Goal: Transaction & Acquisition: Purchase product/service

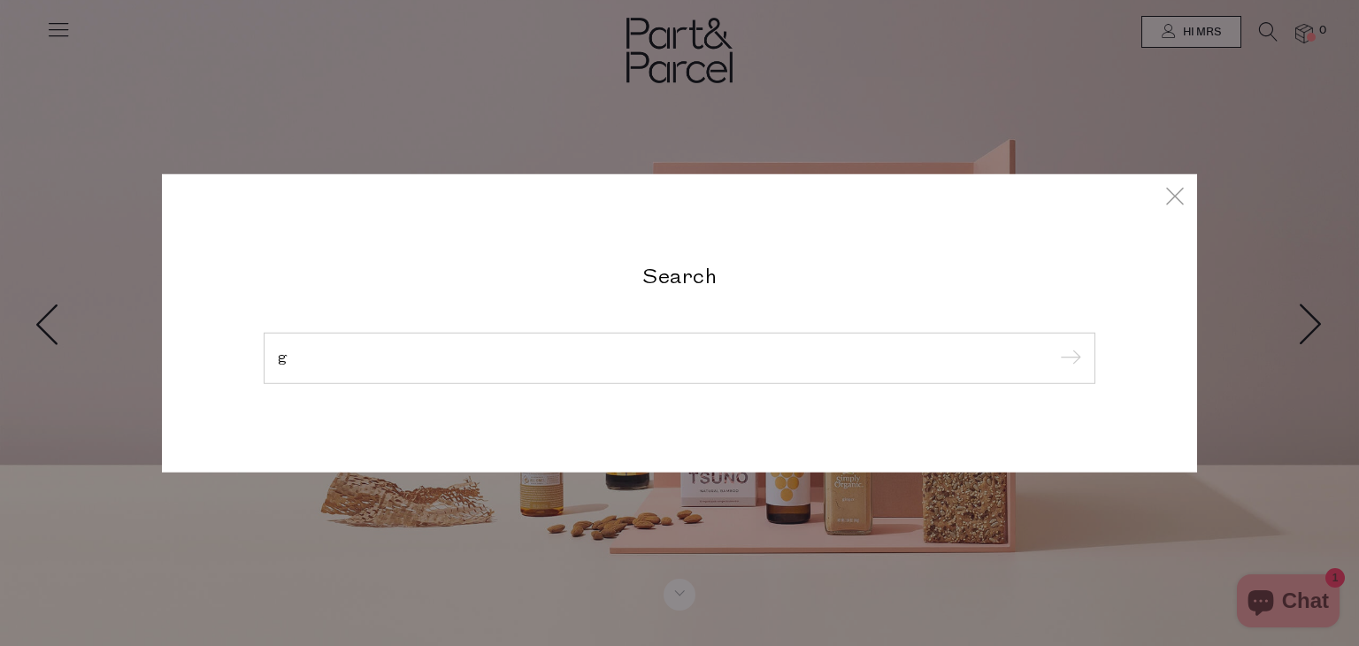
type input "g"
type input "[PERSON_NAME][EMAIL_ADDRESS][DOMAIN_NAME]"
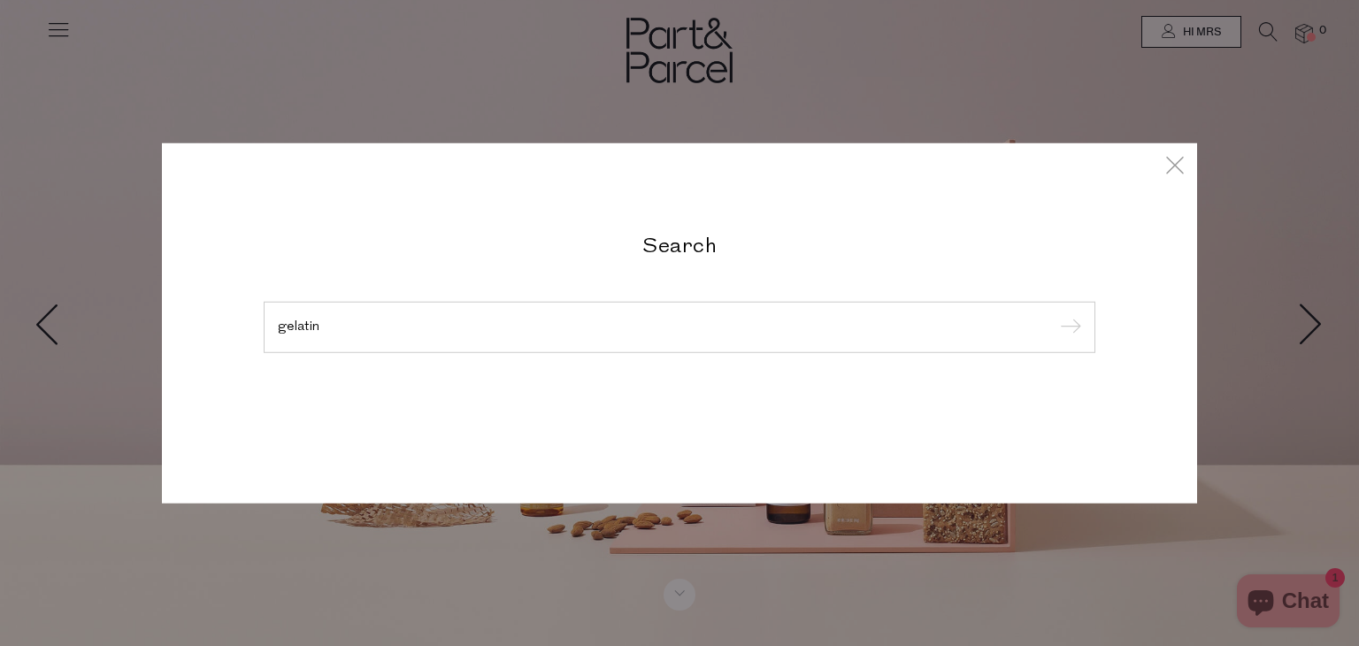
type input "gelatin"
click at [1055, 315] on input "submit" at bounding box center [1068, 328] width 27 height 27
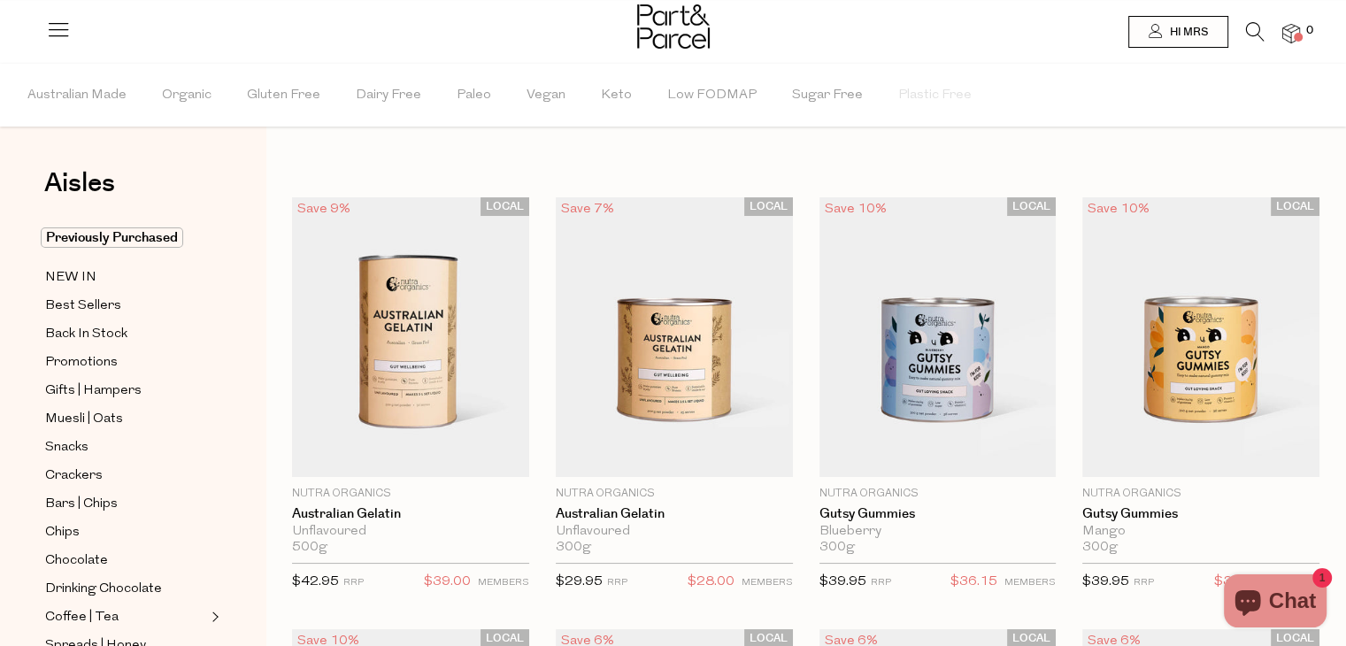
type input "[PERSON_NAME][EMAIL_ADDRESS][DOMAIN_NAME]"
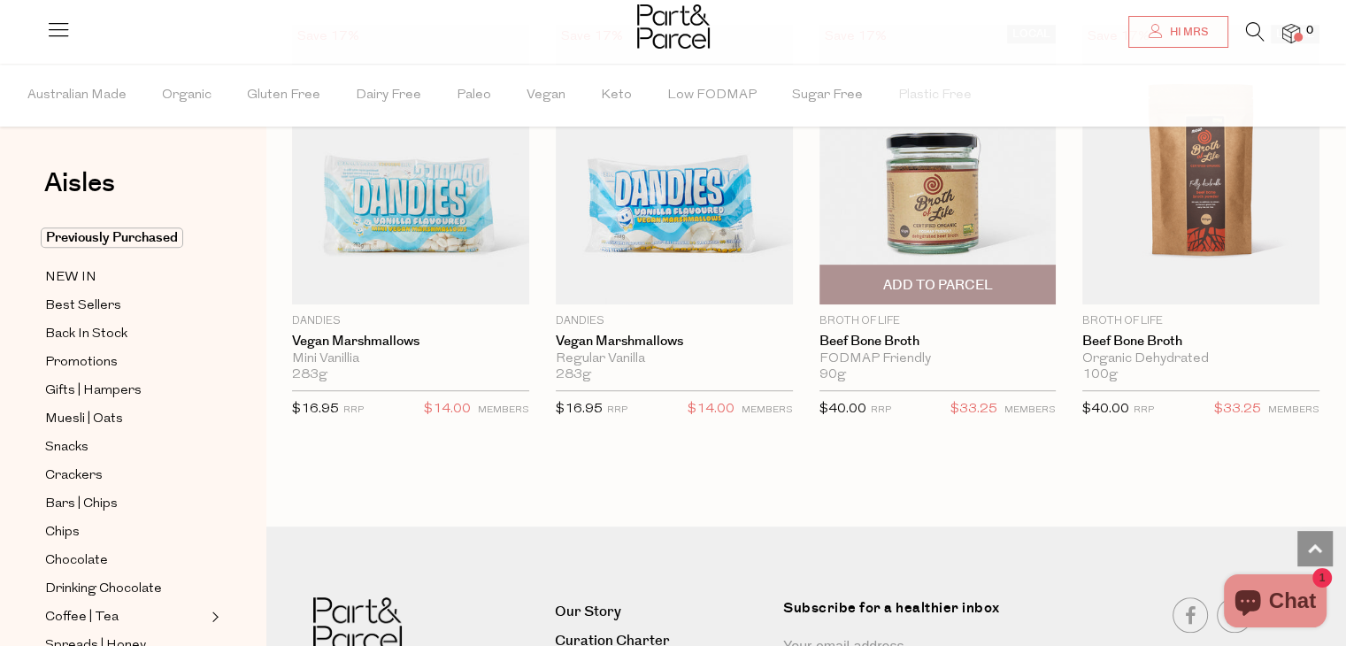
scroll to position [1002, 0]
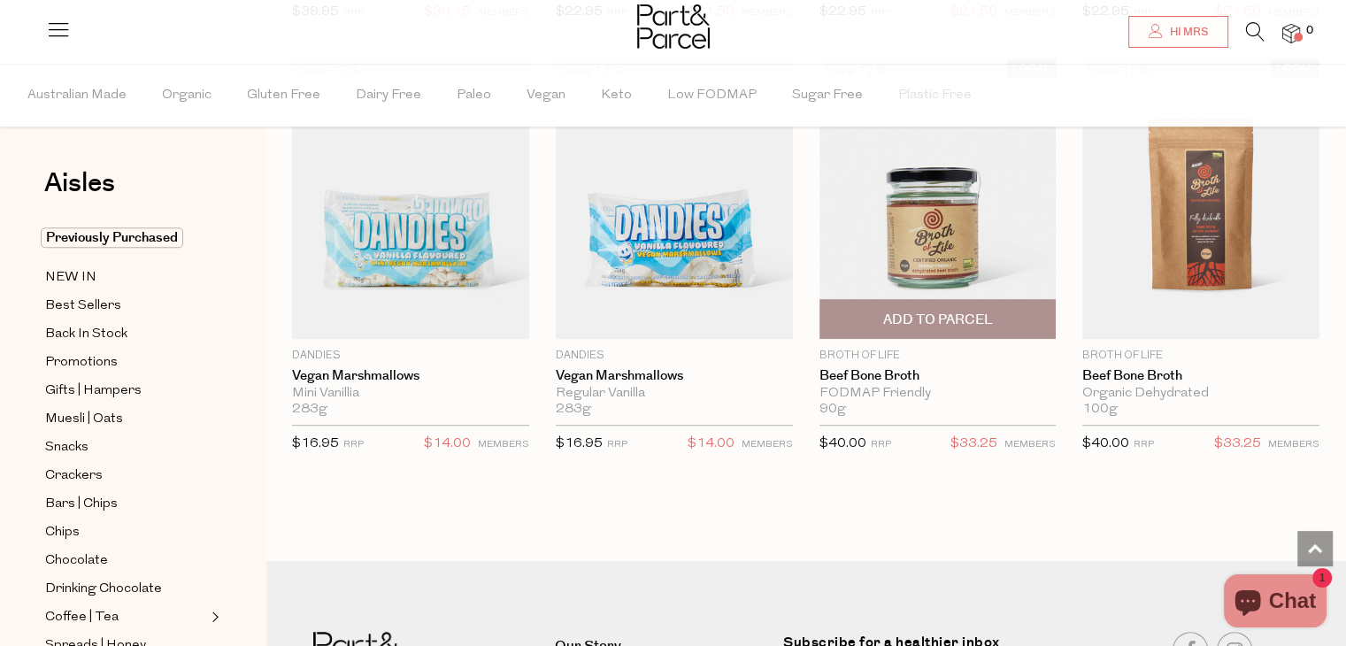
click at [956, 217] on img at bounding box center [937, 199] width 237 height 280
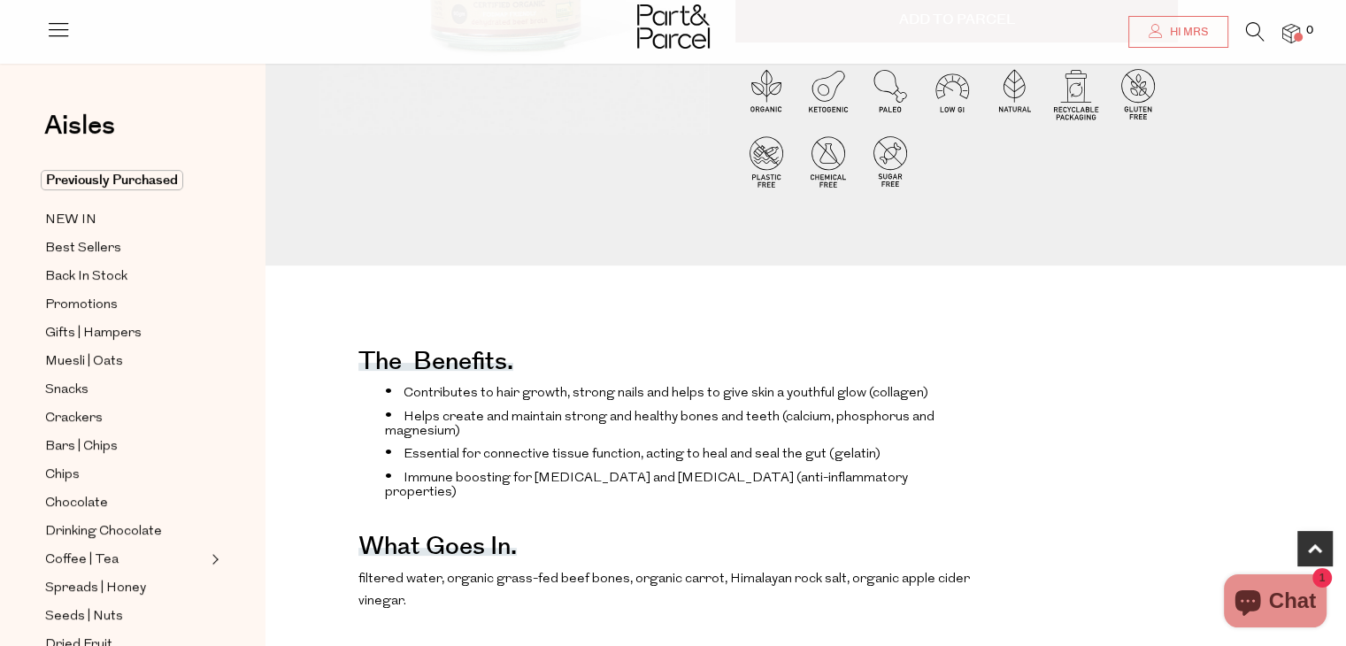
type input "[PERSON_NAME][EMAIL_ADDRESS][DOMAIN_NAME]"
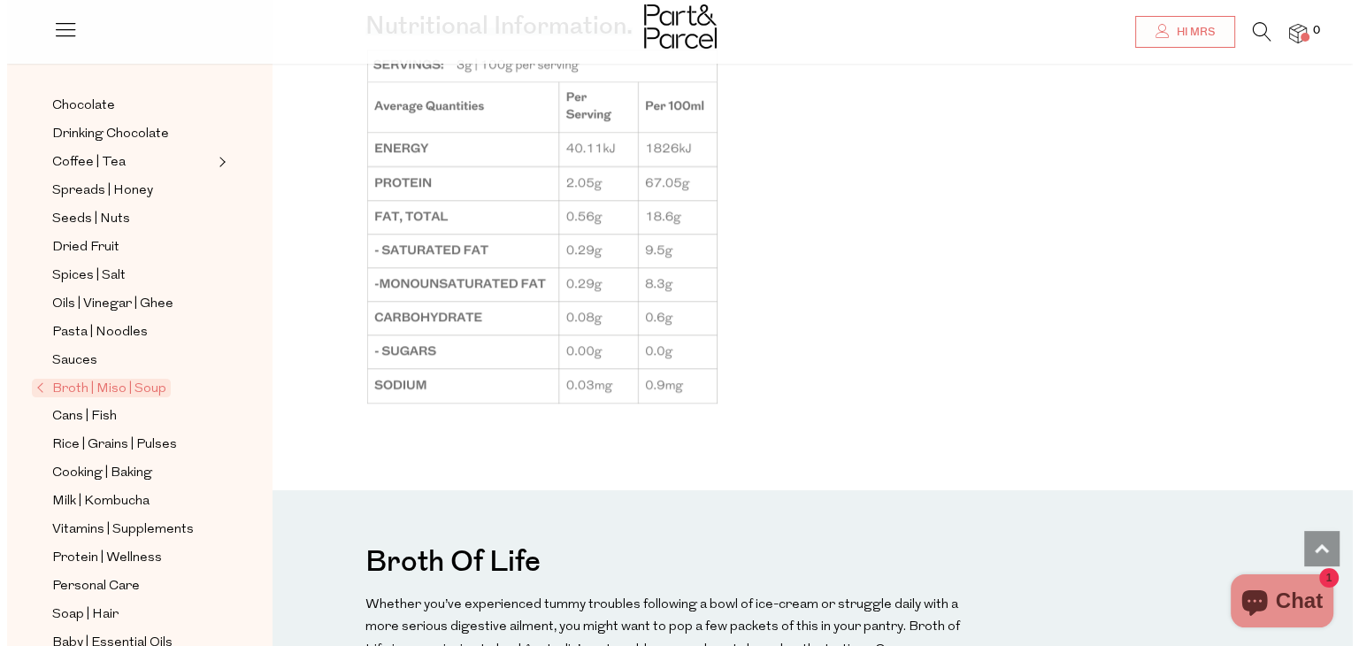
scroll to position [394, 0]
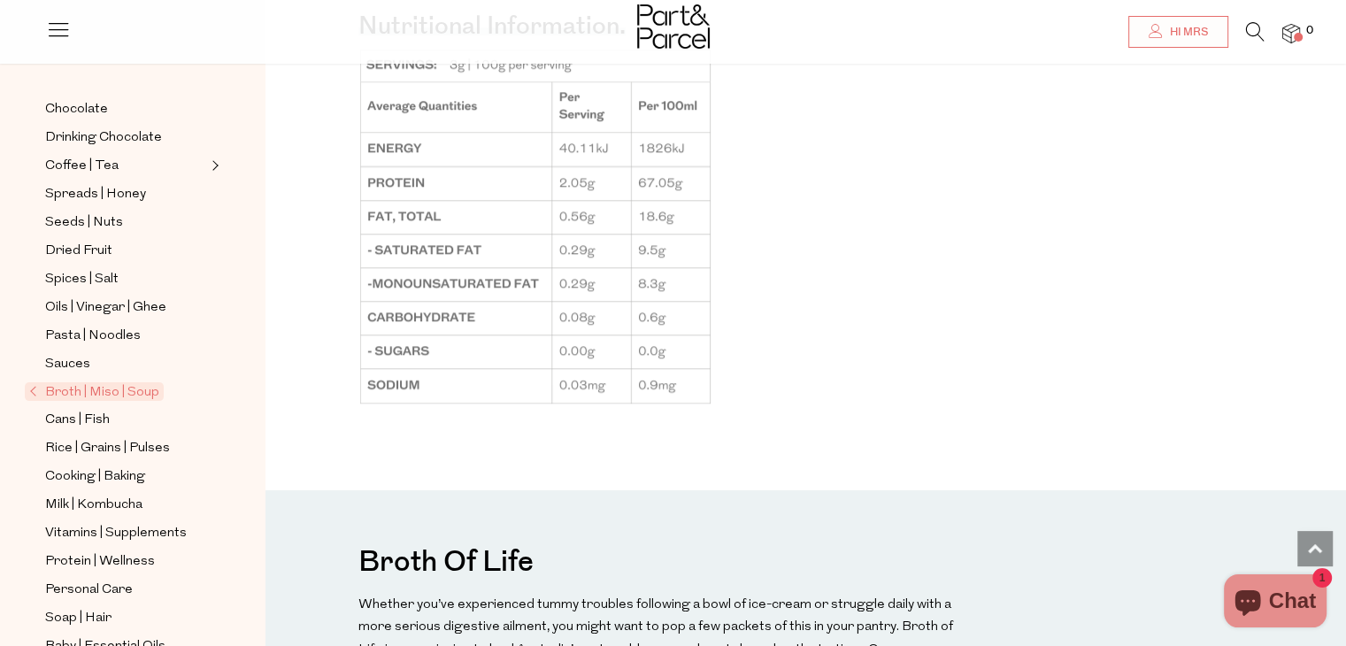
click at [1246, 27] on icon at bounding box center [1255, 31] width 19 height 19
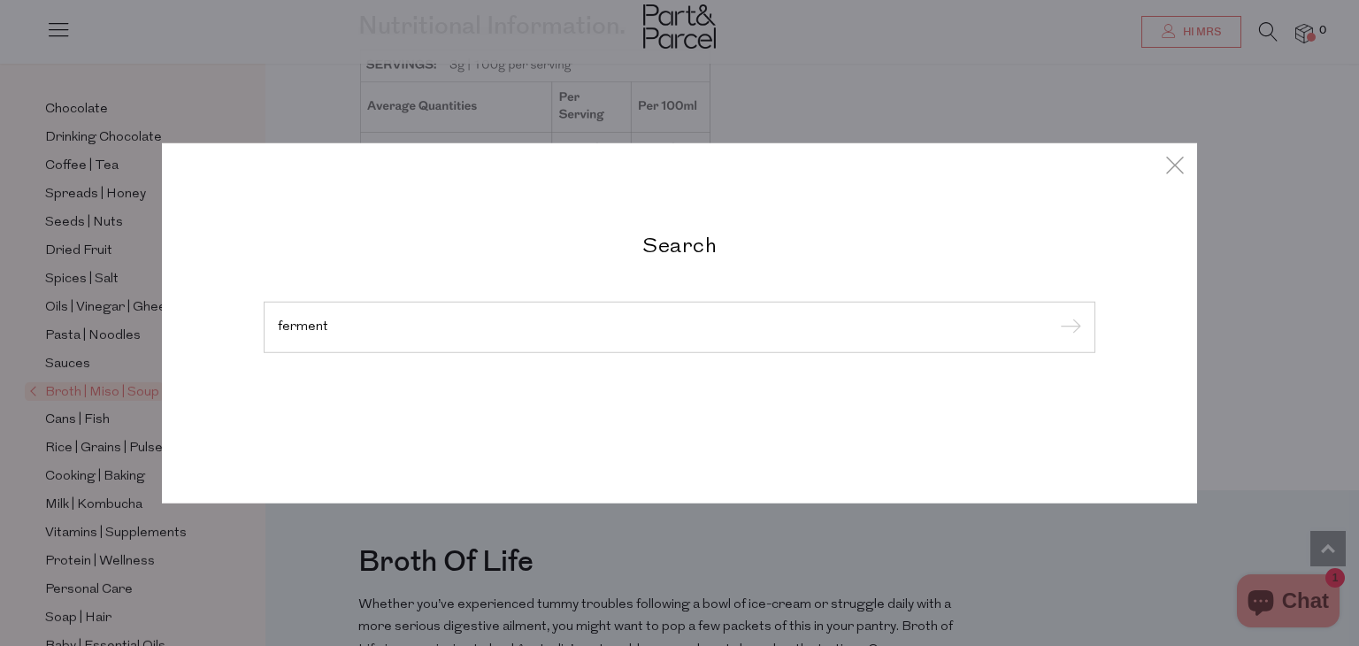
type input "ferment"
click at [1055, 315] on input "submit" at bounding box center [1068, 328] width 27 height 27
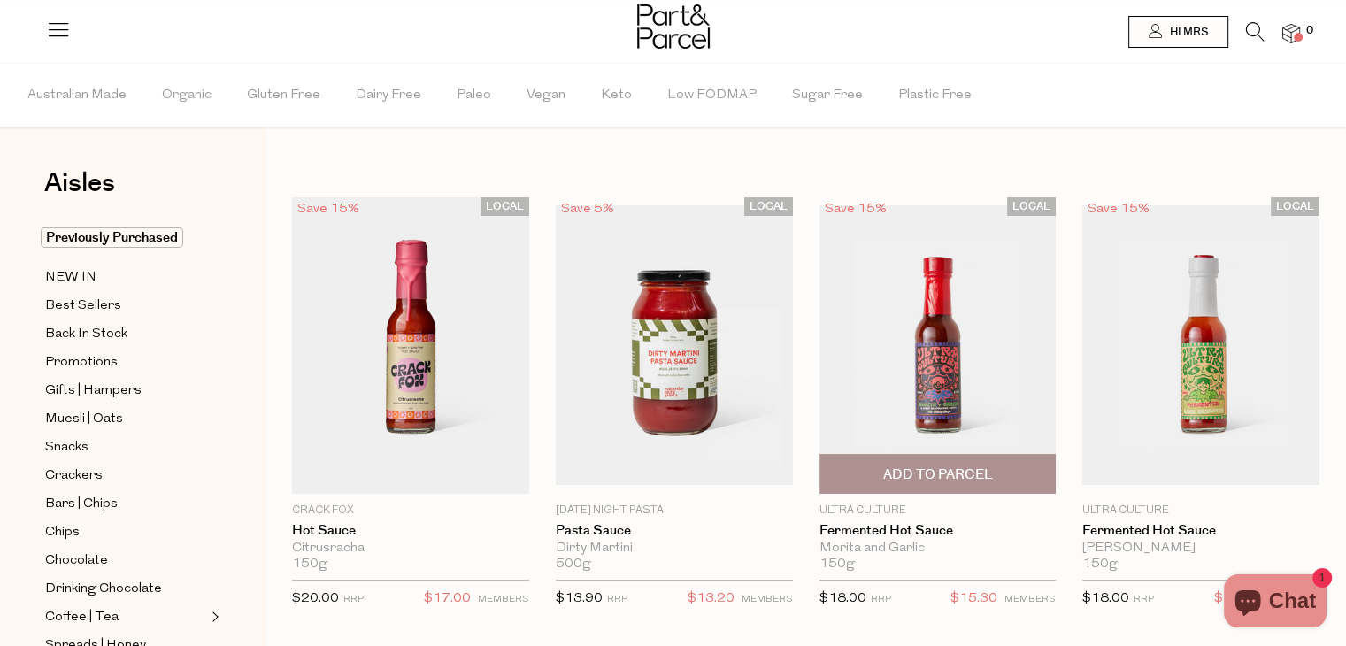
type input "[PERSON_NAME][EMAIL_ADDRESS][DOMAIN_NAME]"
